Goal: Task Accomplishment & Management: Manage account settings

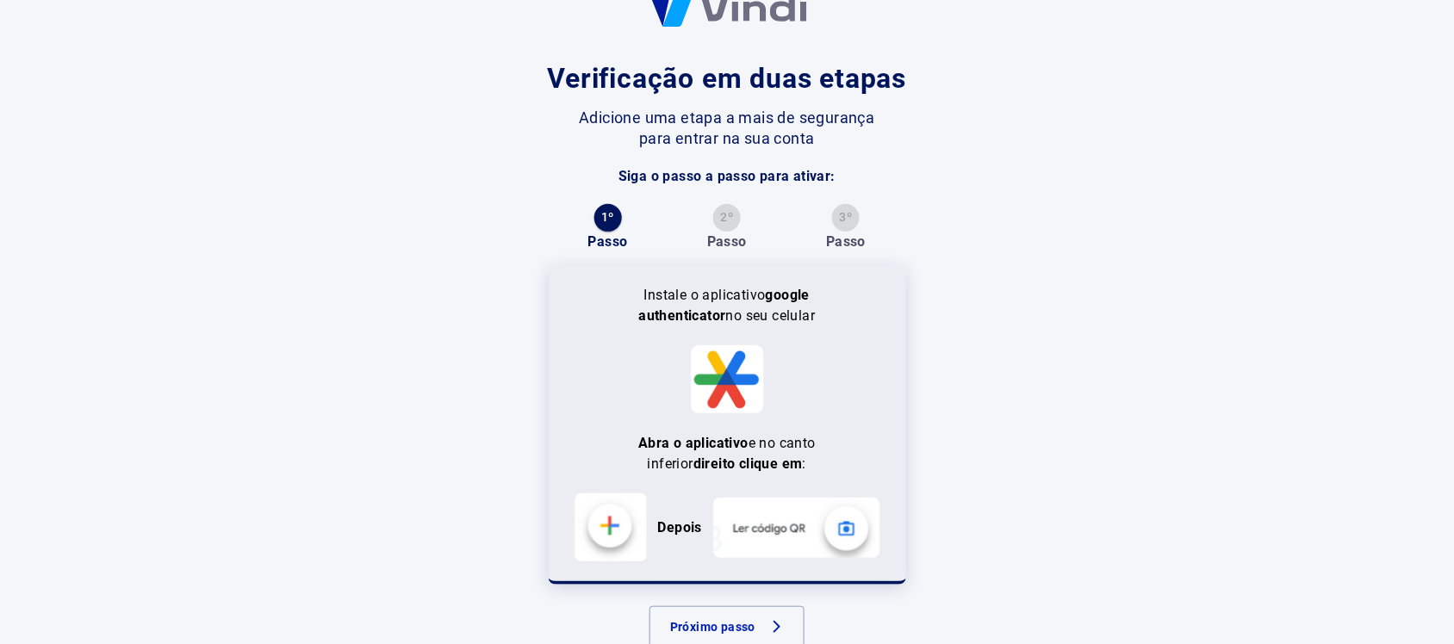
scroll to position [101, 0]
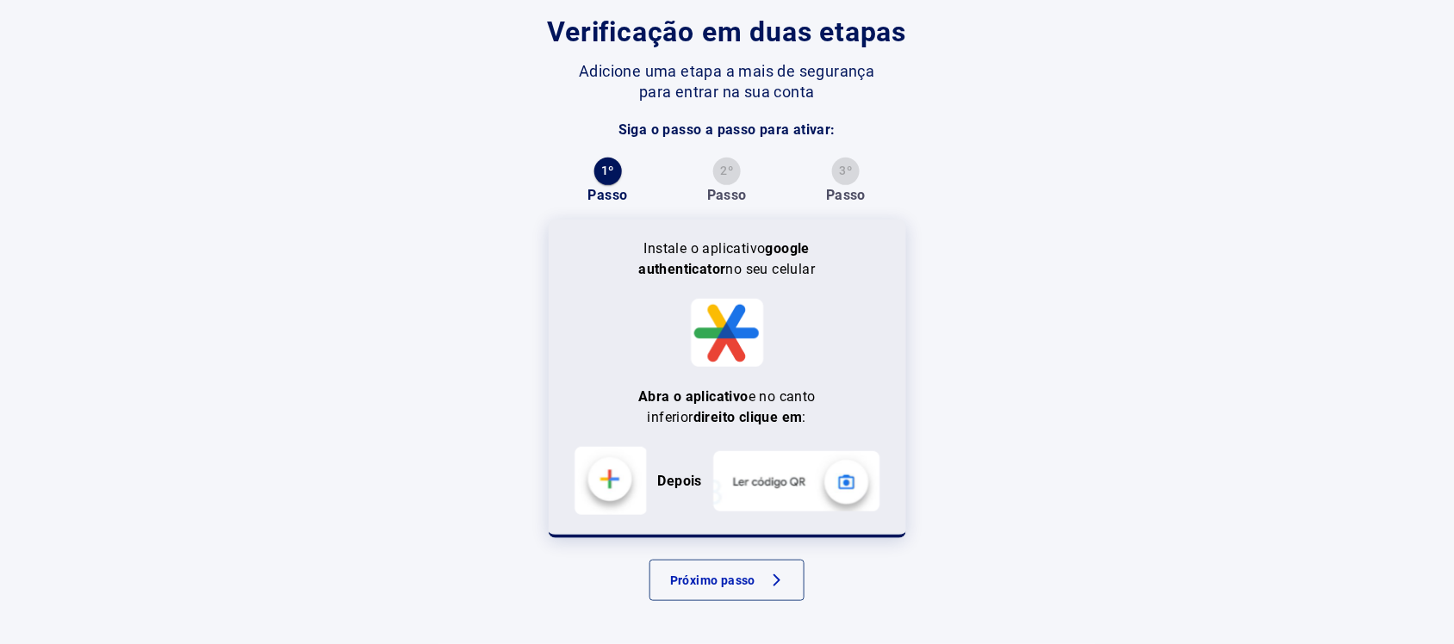
click at [747, 584] on button "Próximo passo" at bounding box center [727, 580] width 155 height 41
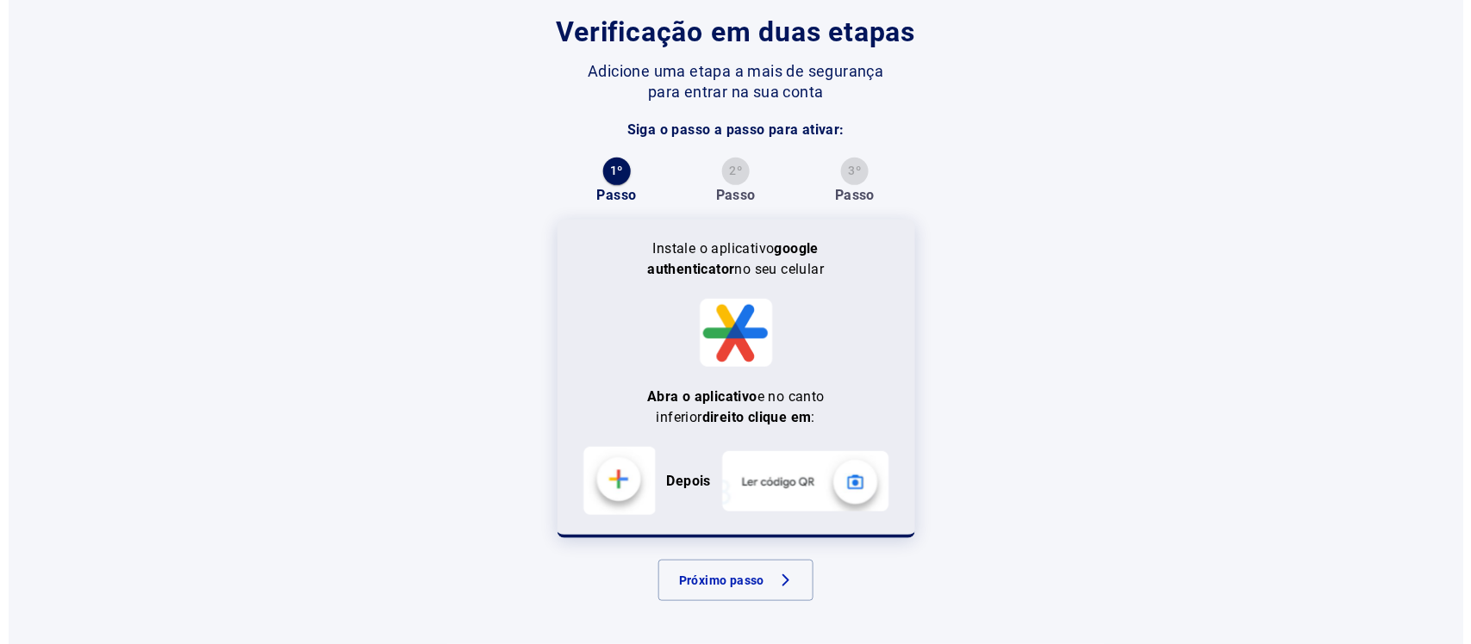
scroll to position [0, 0]
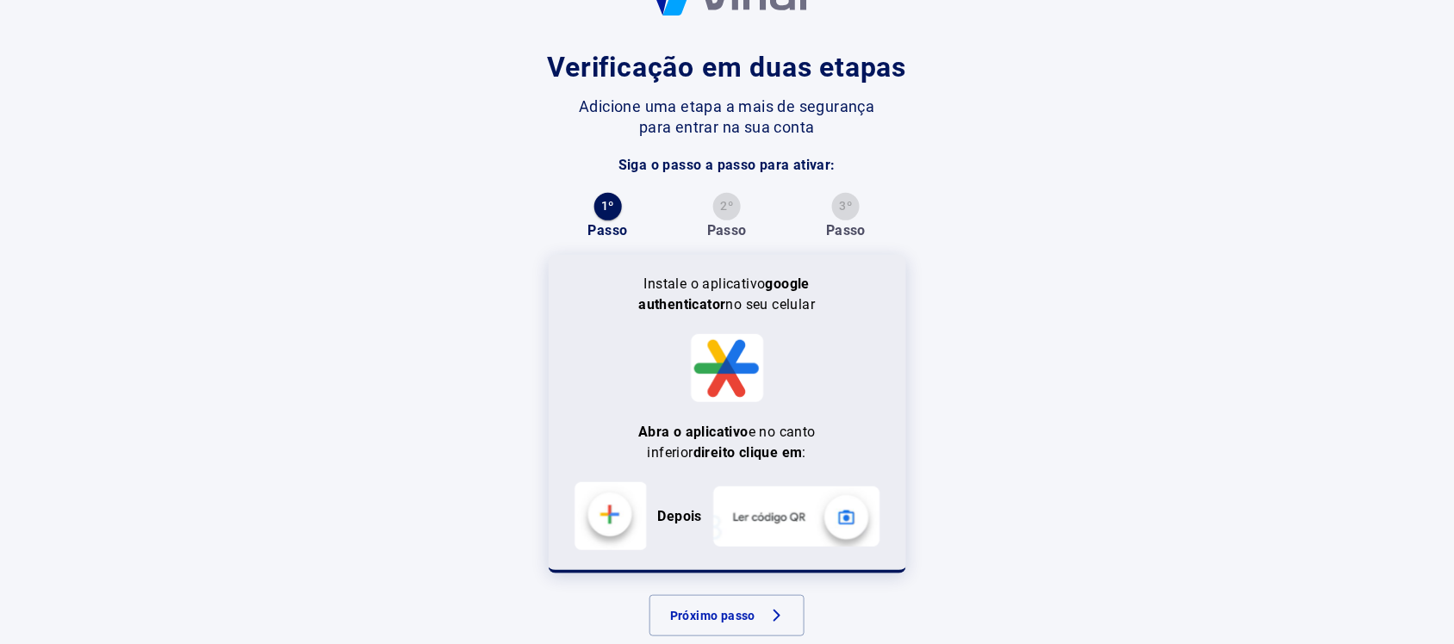
scroll to position [101, 0]
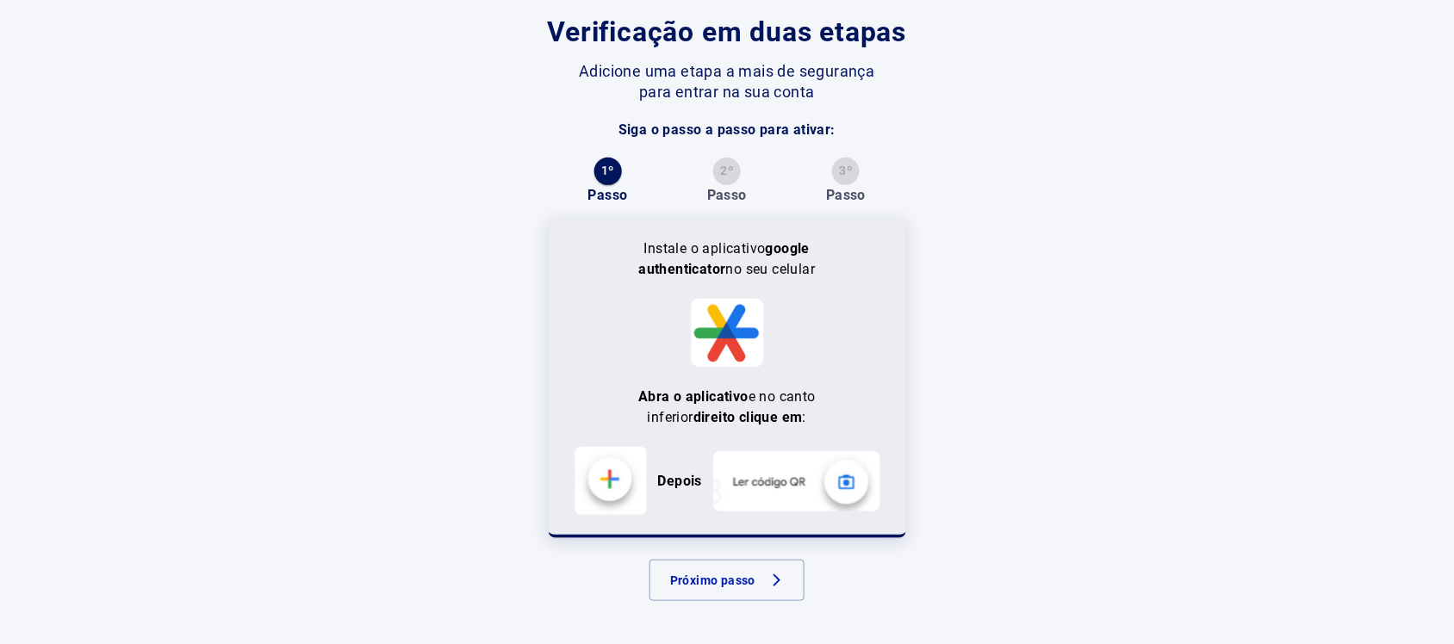
click at [674, 478] on b "Depois" at bounding box center [680, 481] width 44 height 16
click at [649, 475] on p "Depois" at bounding box center [680, 481] width 65 height 21
drag, startPoint x: 682, startPoint y: 484, endPoint x: 651, endPoint y: 484, distance: 30.2
click at [682, 485] on b "Depois" at bounding box center [680, 481] width 44 height 16
click at [595, 476] on img at bounding box center [611, 481] width 73 height 68
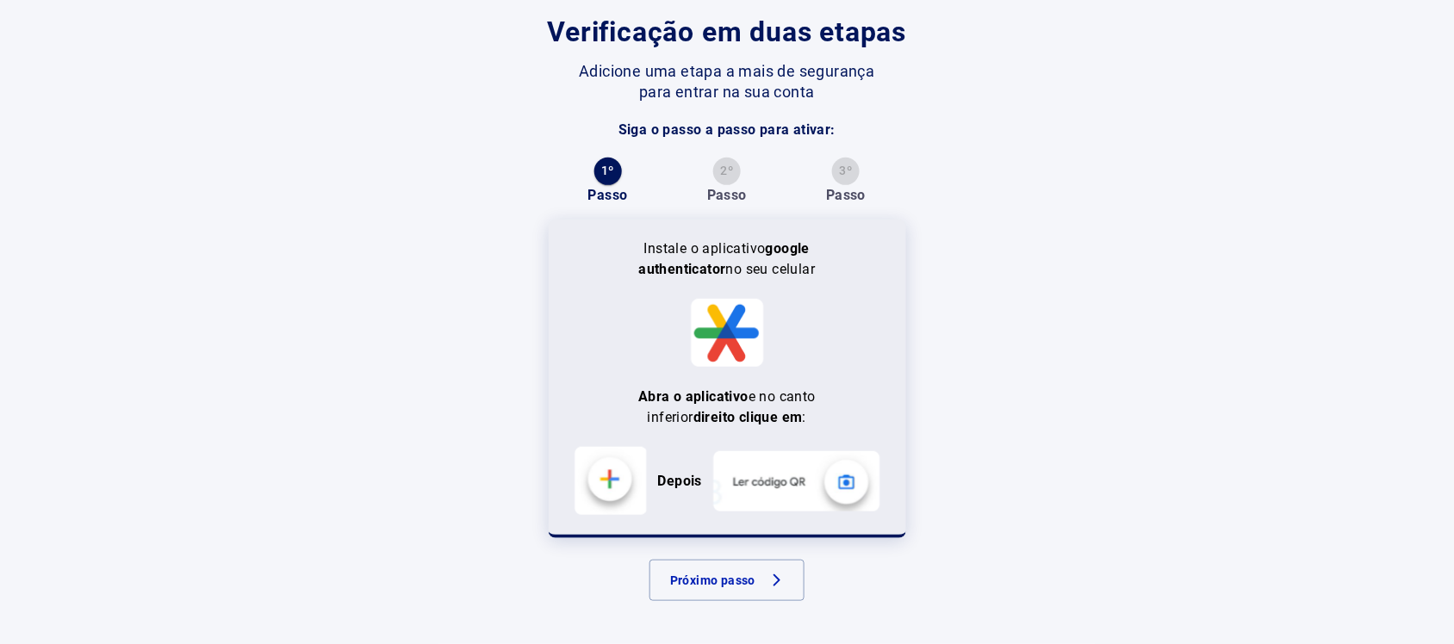
click at [718, 327] on img at bounding box center [727, 333] width 73 height 68
click at [763, 587] on button "Próximo passo" at bounding box center [727, 580] width 155 height 41
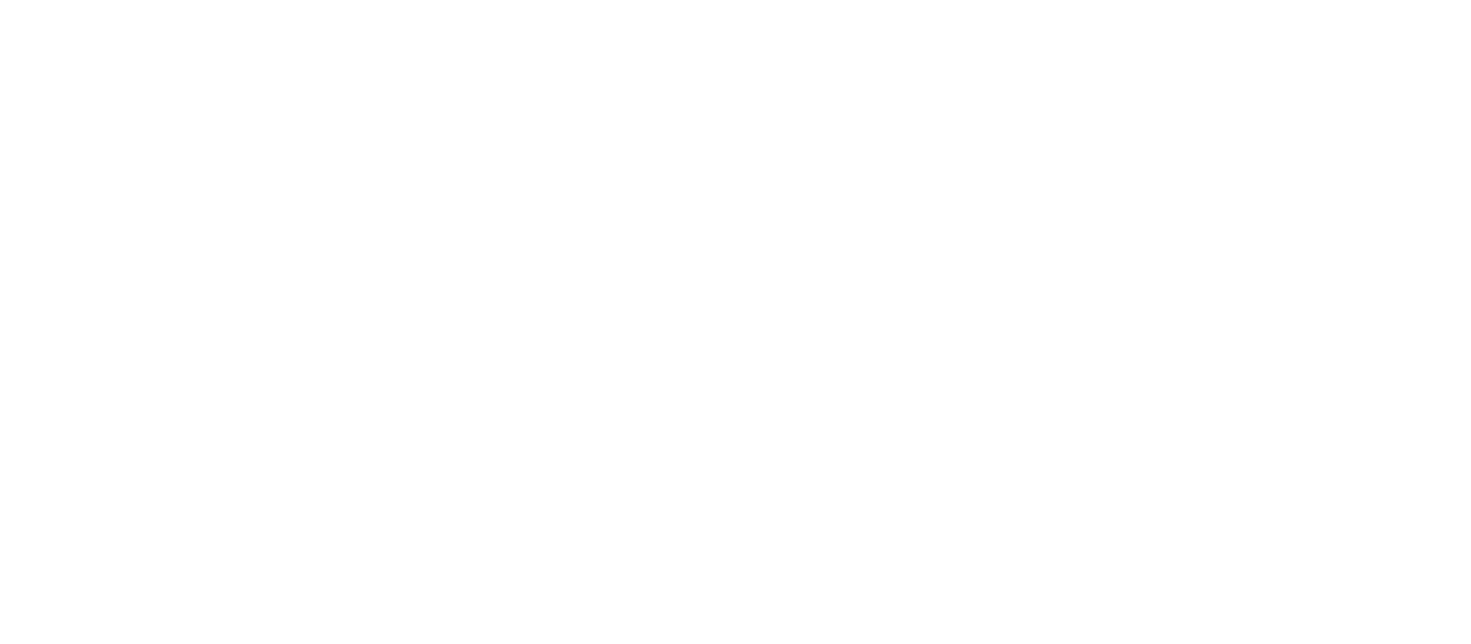
scroll to position [0, 0]
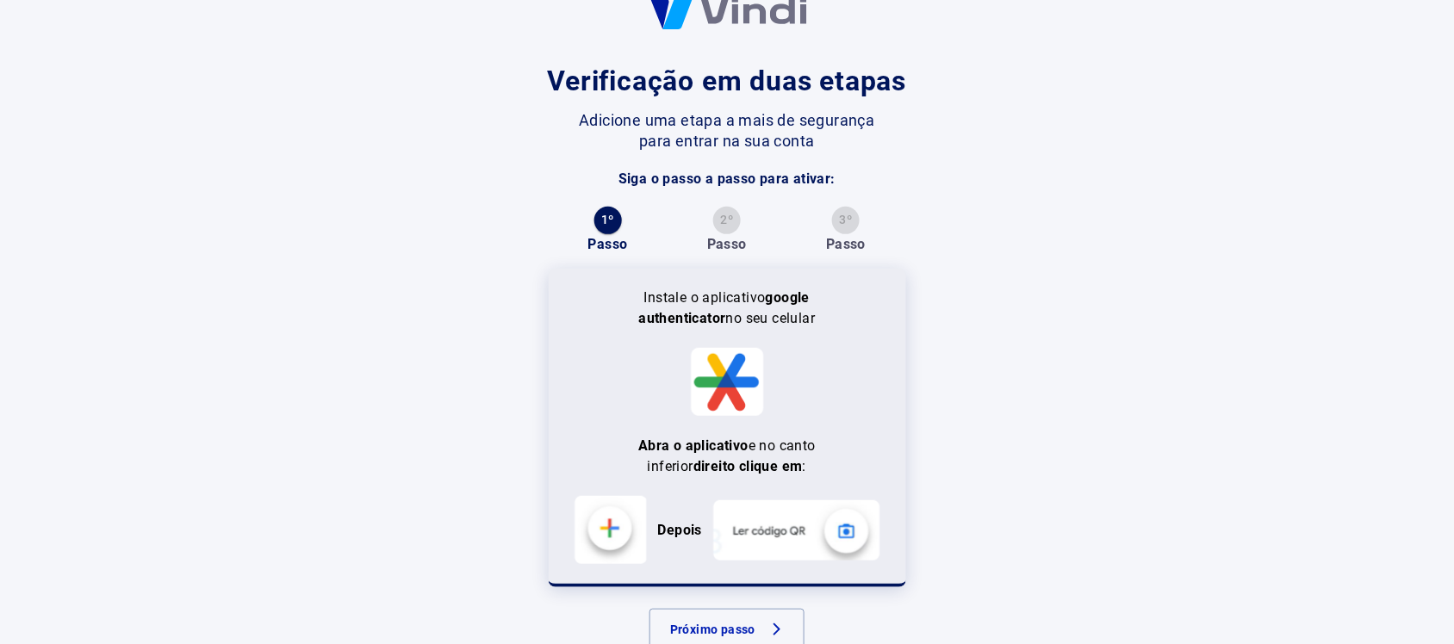
scroll to position [101, 0]
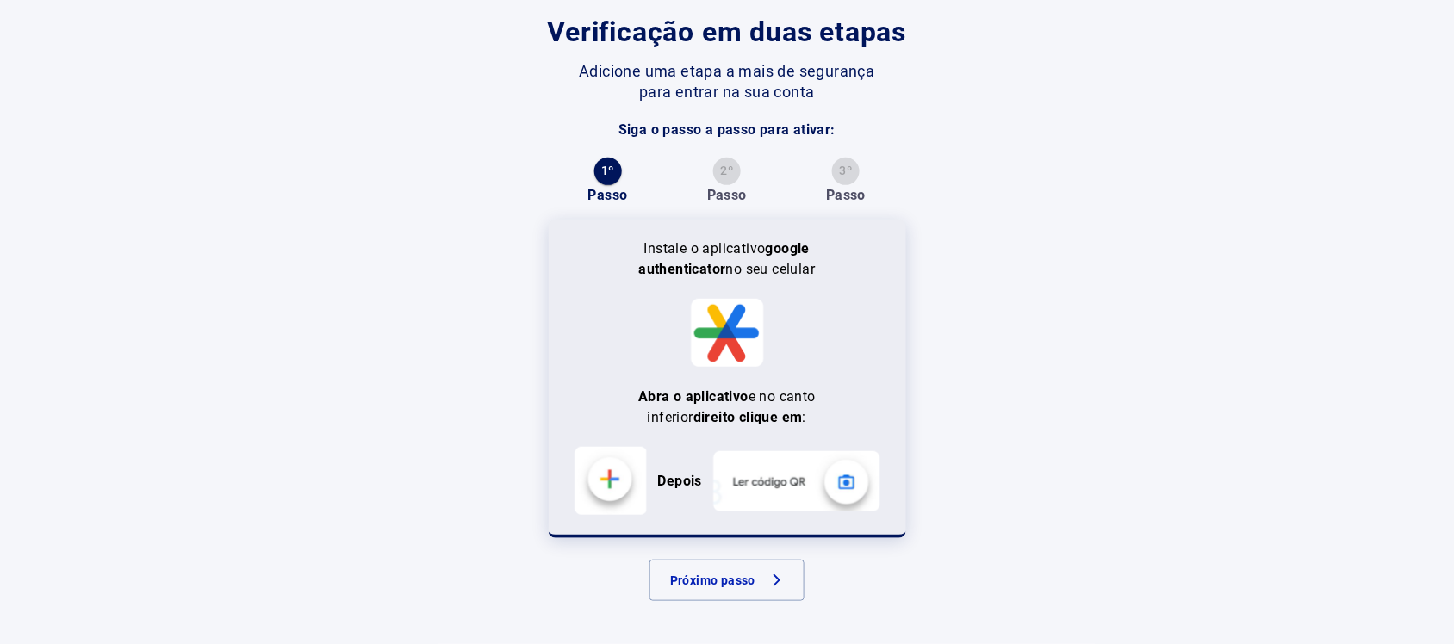
click at [780, 583] on icon "button" at bounding box center [777, 580] width 21 height 21
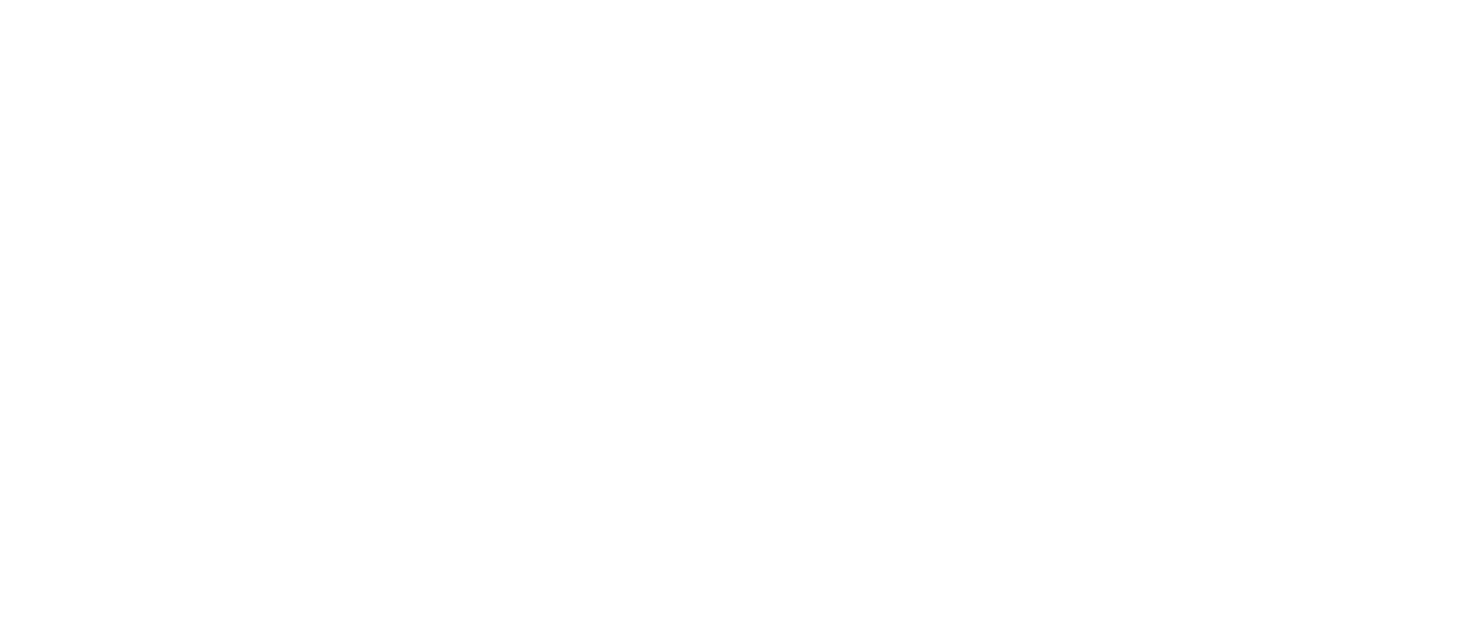
scroll to position [0, 0]
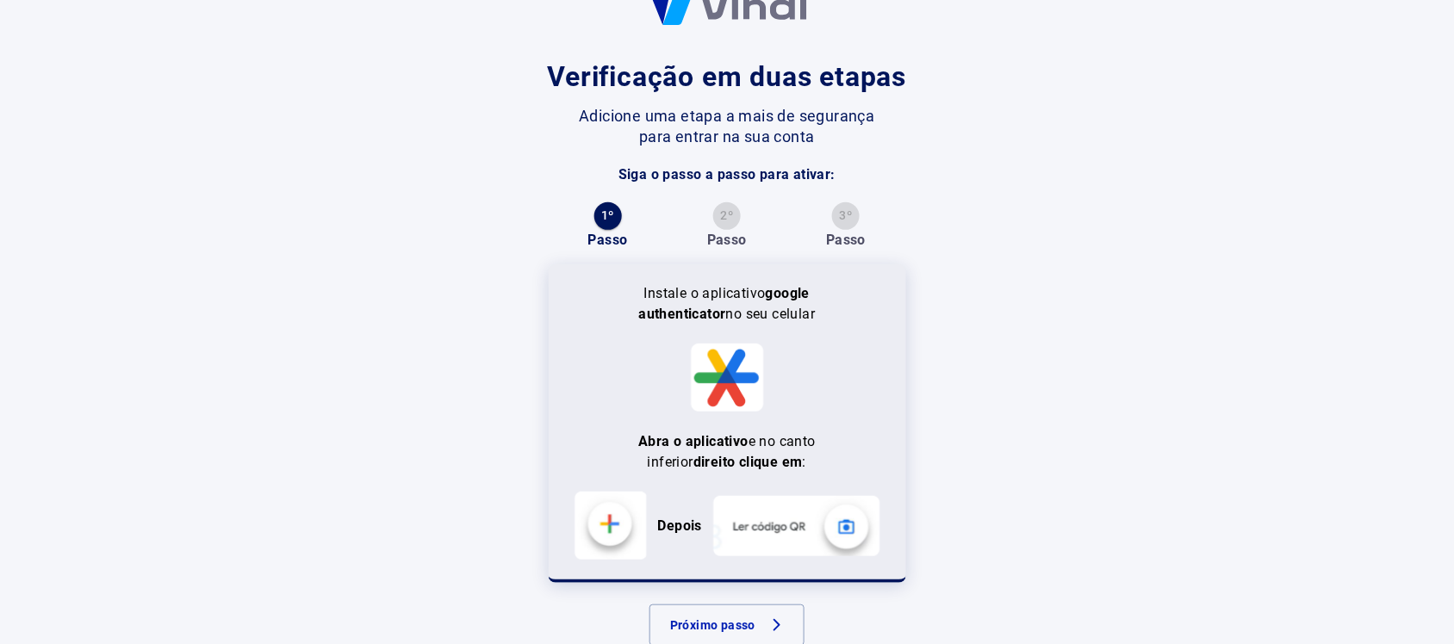
scroll to position [101, 0]
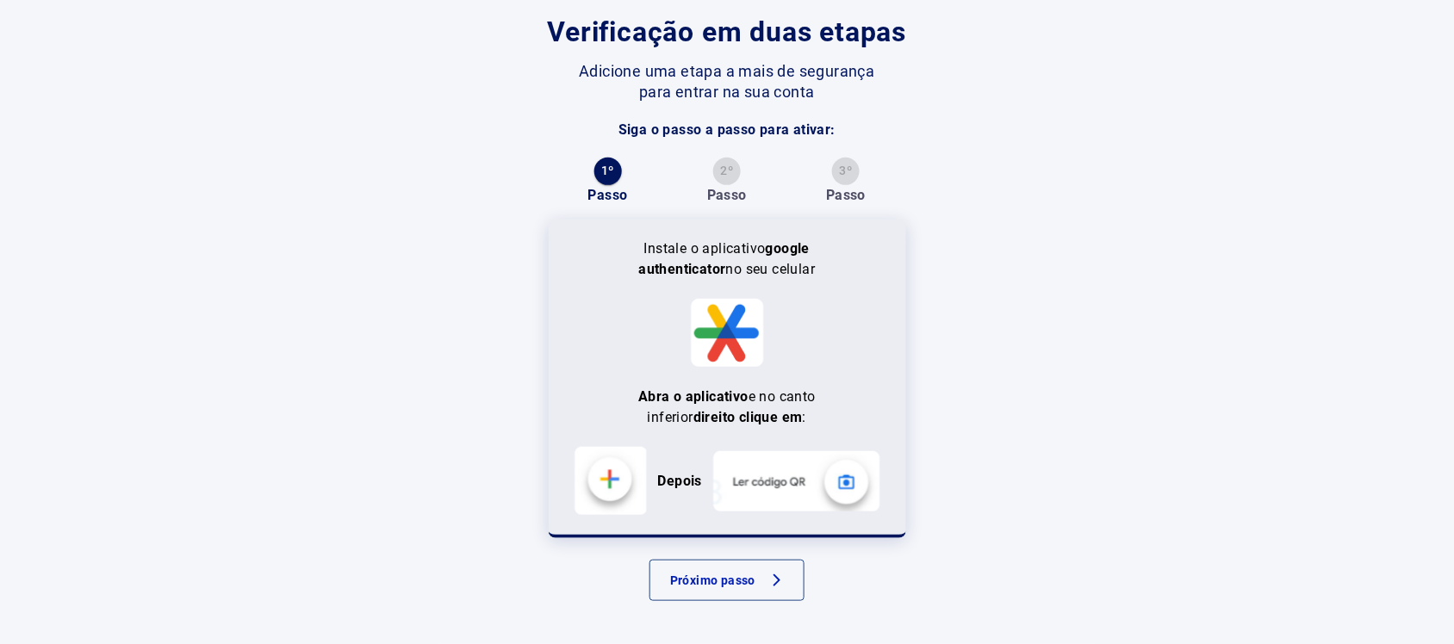
click at [769, 575] on icon "button" at bounding box center [777, 580] width 21 height 21
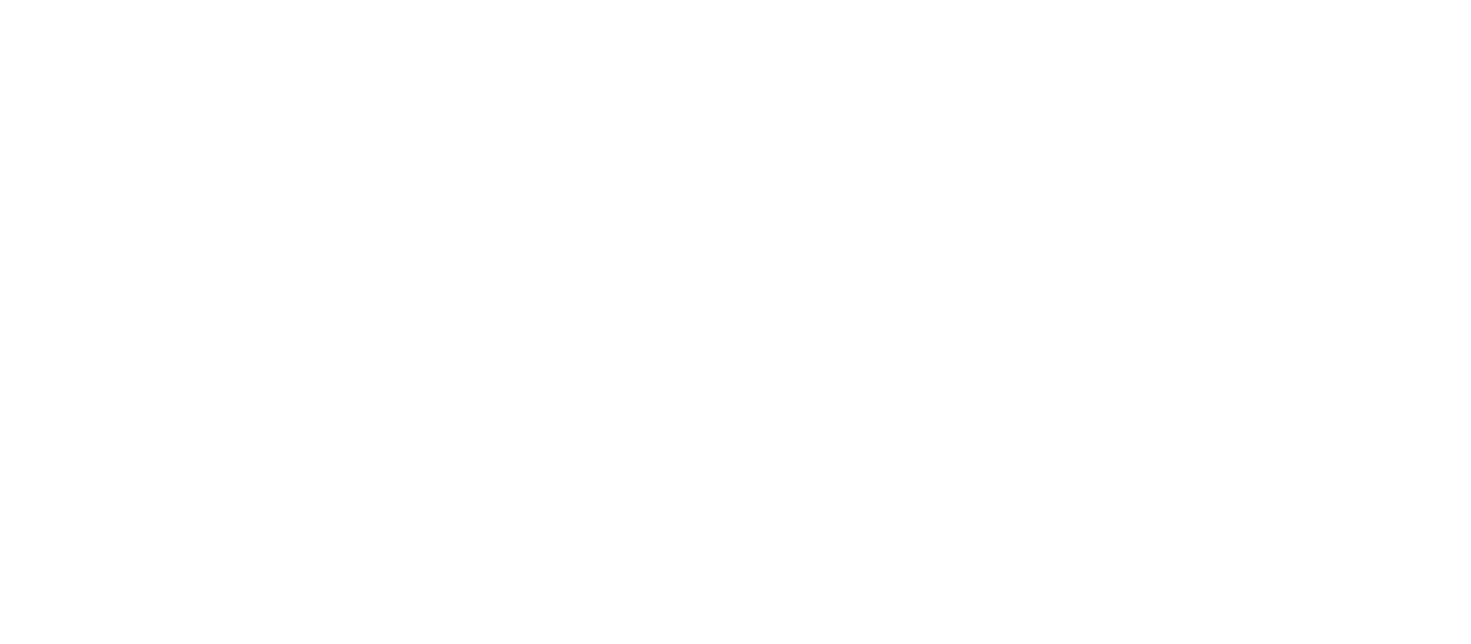
scroll to position [0, 0]
